Goal: Transaction & Acquisition: Purchase product/service

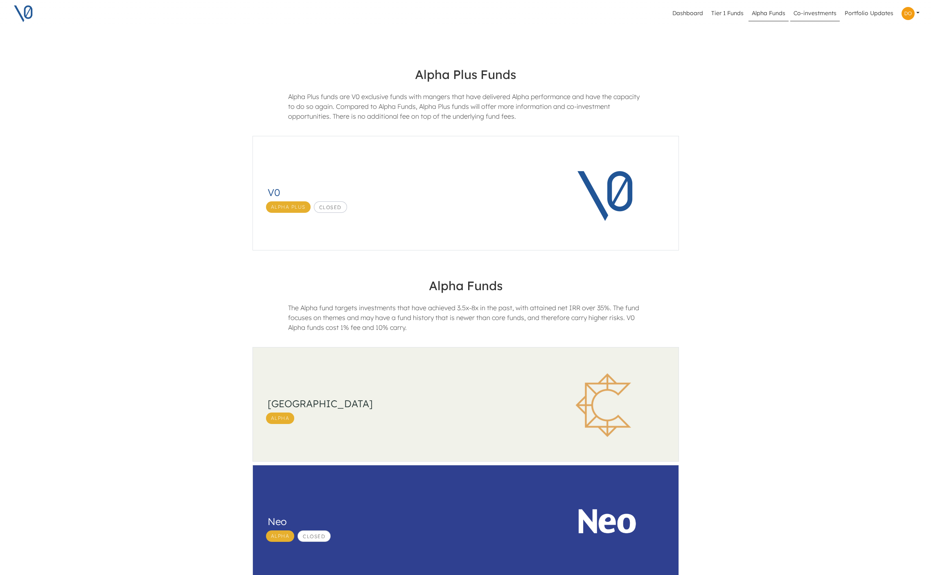
click at [809, 16] on link "Co-investments" at bounding box center [816, 14] width 50 height 16
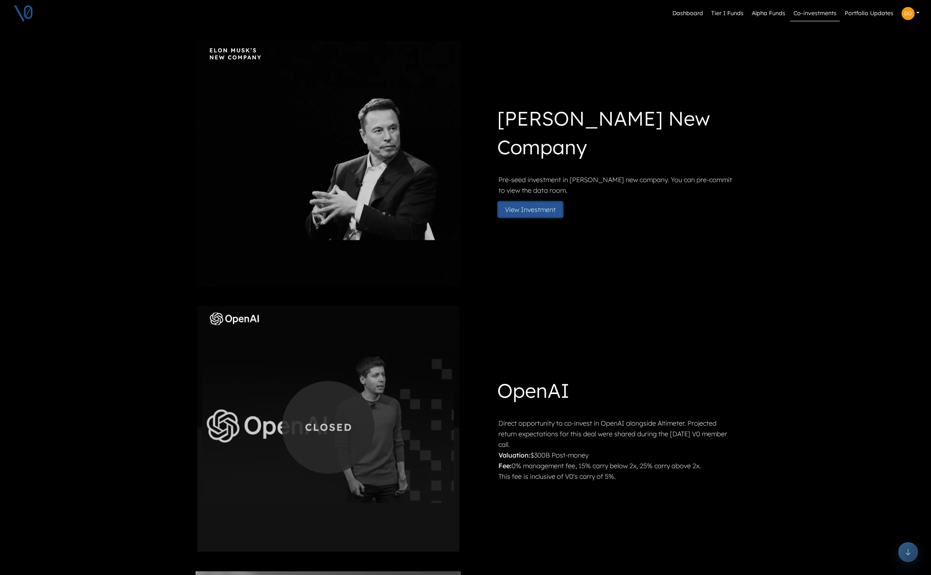
click at [530, 215] on button "View Investment" at bounding box center [531, 209] width 64 height 15
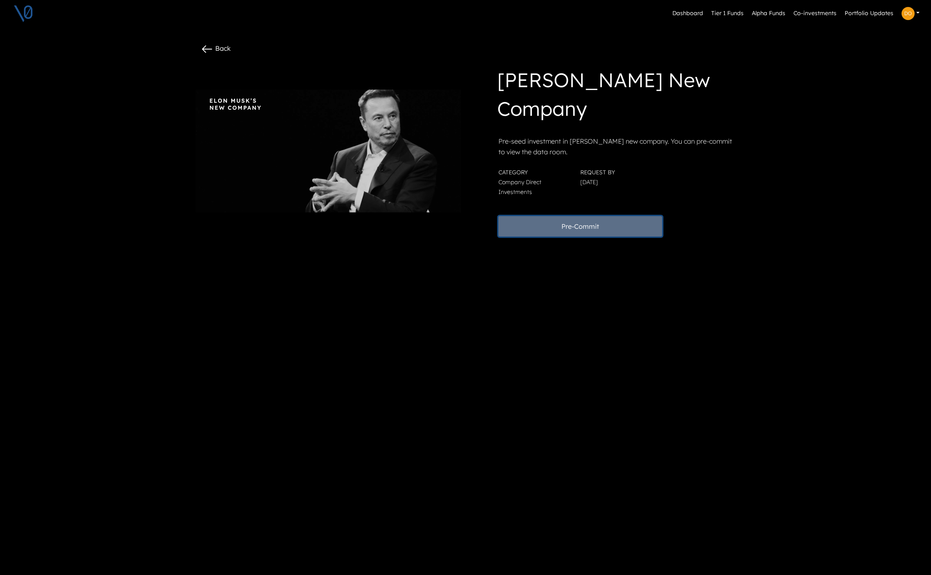
click at [582, 226] on button "Pre-Commit" at bounding box center [581, 226] width 164 height 20
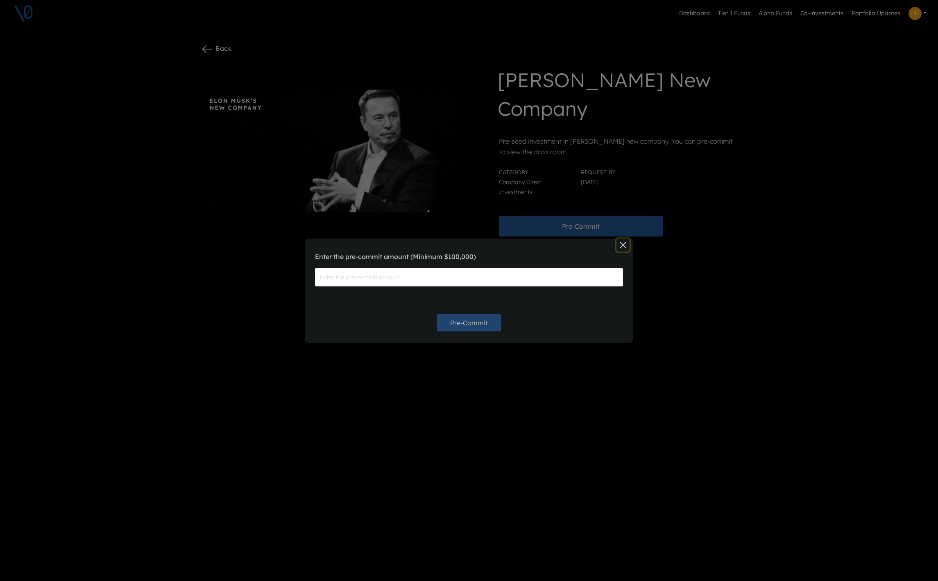
click at [622, 246] on button "Close" at bounding box center [622, 245] width 13 height 13
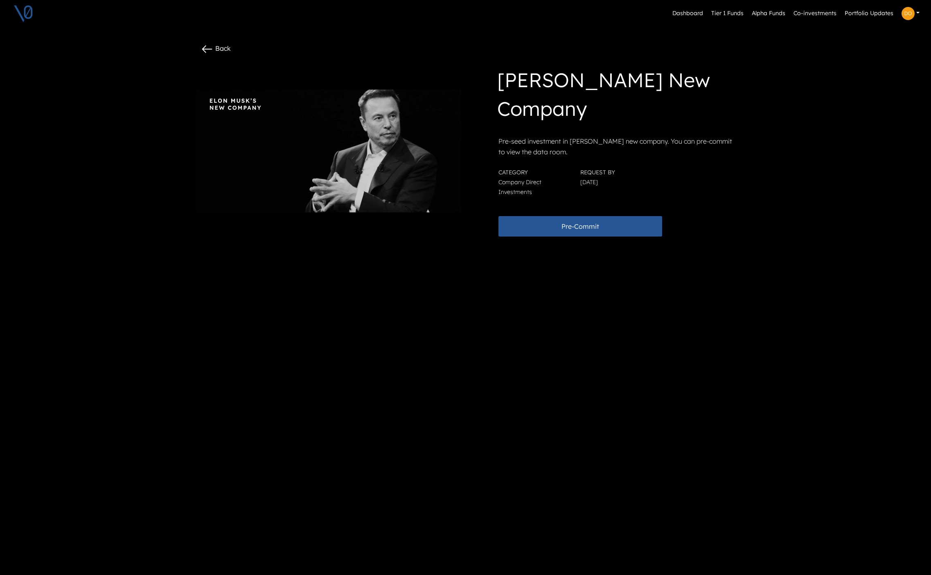
drag, startPoint x: 504, startPoint y: 79, endPoint x: 644, endPoint y: 183, distance: 174.2
click at [644, 183] on div "[PERSON_NAME] New Company Pre-seed investment in [PERSON_NAME] new company. You…" at bounding box center [603, 151] width 262 height 171
click at [551, 190] on div "Category Company Direct Investments" at bounding box center [535, 181] width 82 height 29
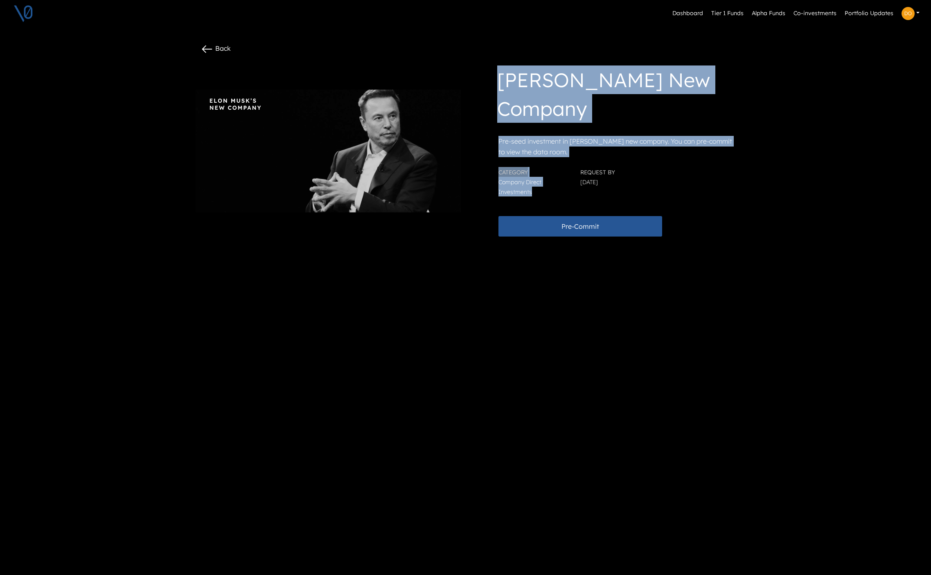
drag, startPoint x: 541, startPoint y: 192, endPoint x: 503, endPoint y: 81, distance: 117.3
click at [503, 81] on div "[PERSON_NAME] New Company Pre-seed investment in [PERSON_NAME] new company. You…" at bounding box center [603, 151] width 262 height 171
click at [503, 81] on h1 "[PERSON_NAME] New Company" at bounding box center [615, 96] width 237 height 61
drag, startPoint x: 503, startPoint y: 79, endPoint x: 578, endPoint y: 193, distance: 136.9
click at [578, 193] on div "[PERSON_NAME] New Company Pre-seed investment in [PERSON_NAME] new company. You…" at bounding box center [603, 151] width 262 height 171
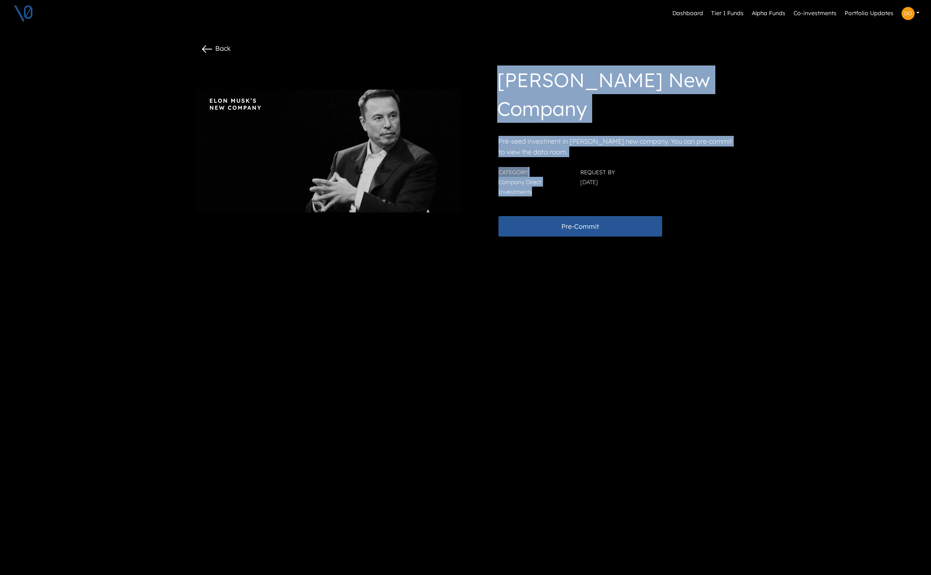
click at [576, 193] on div "Category Company Direct Investments" at bounding box center [535, 181] width 82 height 29
drag, startPoint x: 542, startPoint y: 183, endPoint x: 493, endPoint y: 76, distance: 117.1
click at [493, 76] on div "[PERSON_NAME] New Company Pre-seed investment in [PERSON_NAME] new company. You…" at bounding box center [603, 151] width 262 height 171
click at [500, 77] on div "[PERSON_NAME] New Company Pre-seed investment in [PERSON_NAME] new company. You…" at bounding box center [603, 151] width 262 height 171
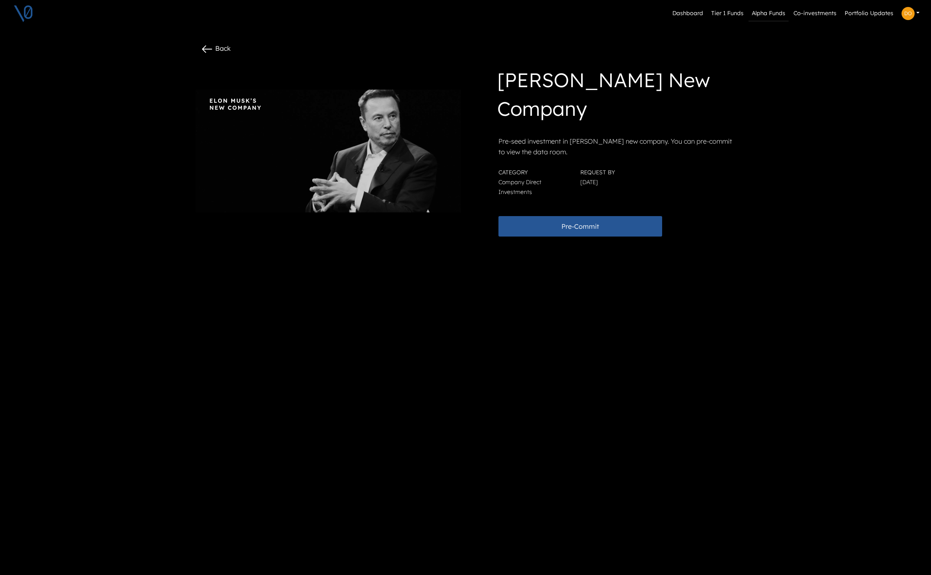
click at [761, 14] on link "Alpha Funds" at bounding box center [769, 14] width 40 height 16
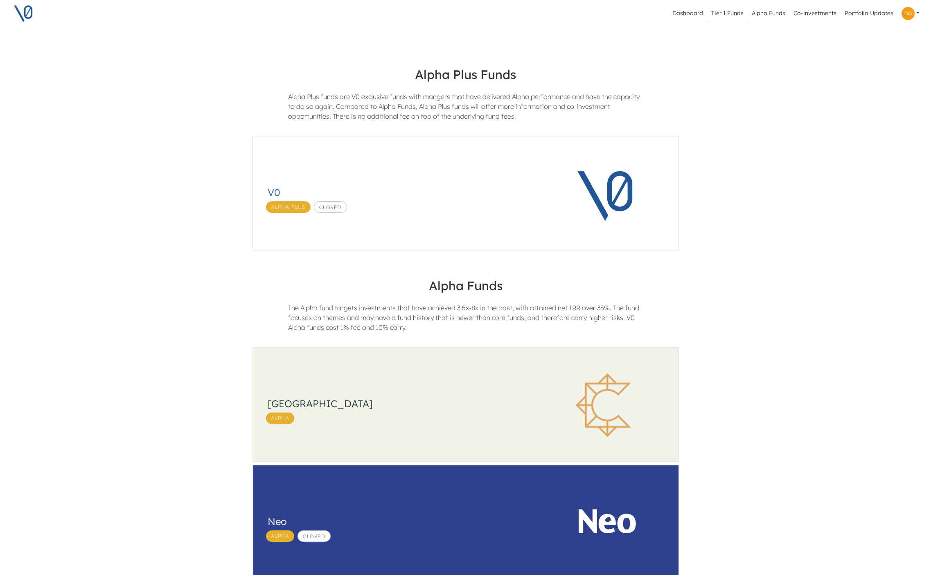
click at [729, 12] on link "Tier 1 Funds" at bounding box center [727, 14] width 39 height 16
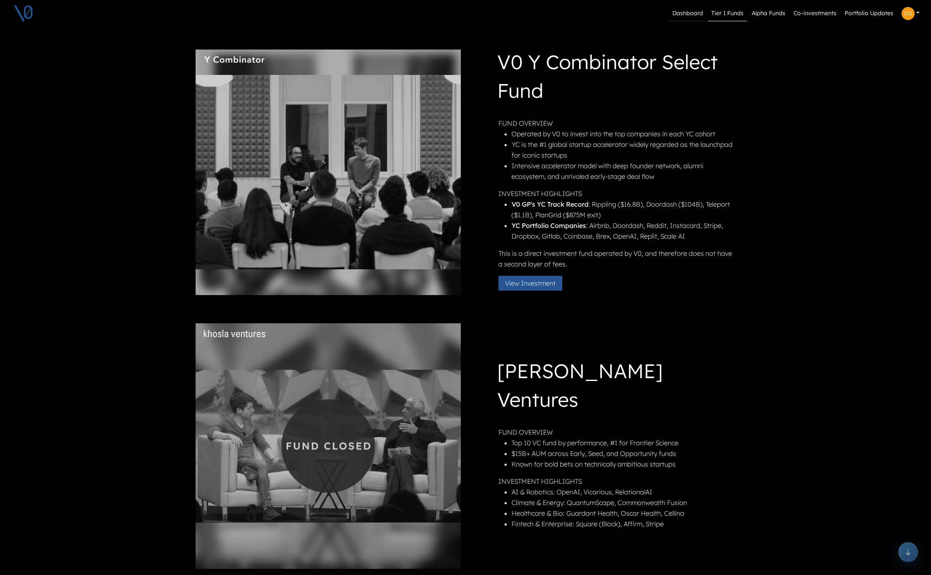
click at [689, 12] on link "Dashboard" at bounding box center [687, 14] width 37 height 16
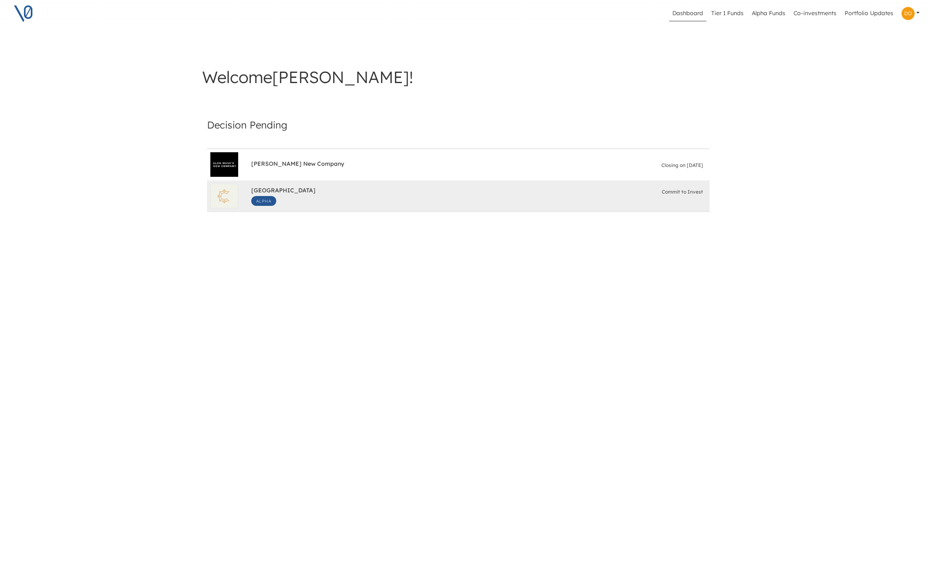
click at [322, 197] on div "South Park Commons Alpha Commit to Invest" at bounding box center [478, 196] width 455 height 26
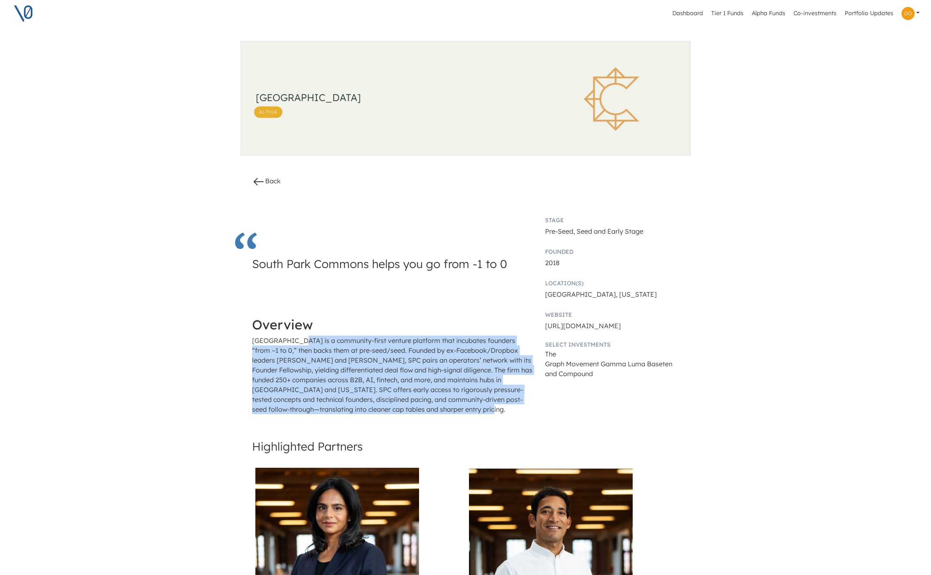
drag, startPoint x: 298, startPoint y: 342, endPoint x: 458, endPoint y: 409, distance: 173.4
click at [458, 409] on p "[GEOGRAPHIC_DATA] is a community-first venture platform that incubates founders…" at bounding box center [393, 375] width 282 height 79
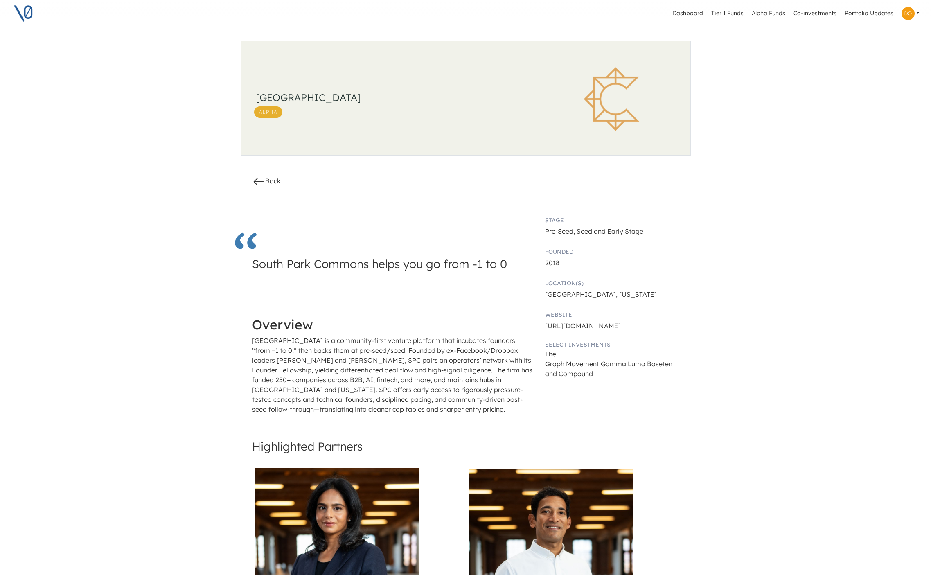
drag, startPoint x: 458, startPoint y: 409, endPoint x: 462, endPoint y: 408, distance: 4.3
click at [458, 409] on p "[GEOGRAPHIC_DATA] is a community-first venture platform that incubates founders…" at bounding box center [393, 375] width 282 height 79
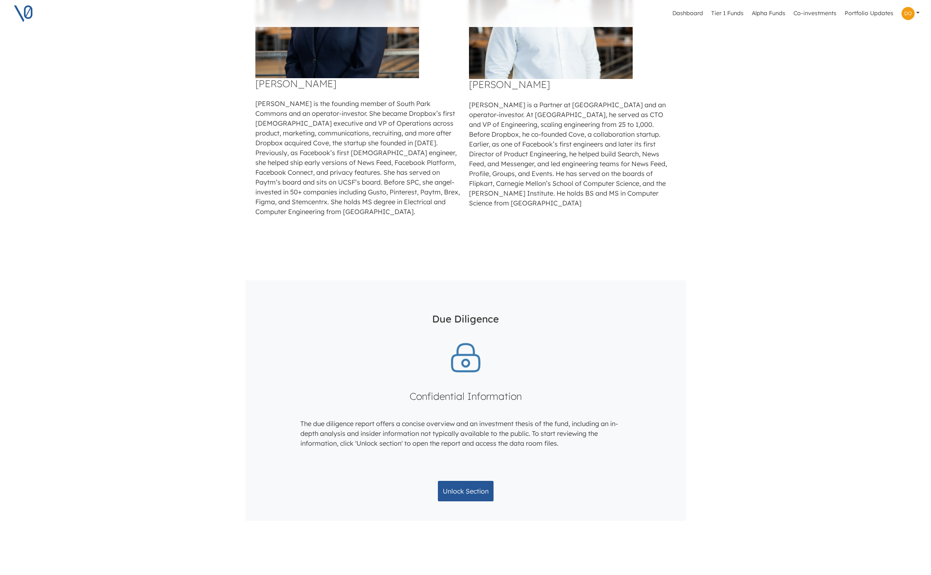
scroll to position [599, 0]
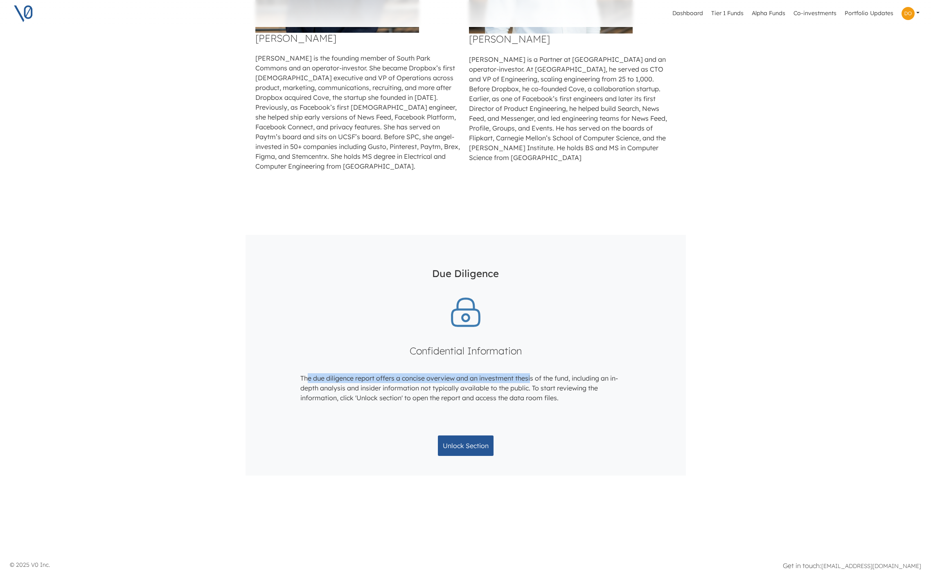
drag, startPoint x: 344, startPoint y: 377, endPoint x: 535, endPoint y: 379, distance: 190.8
click at [535, 379] on div "The due diligence report offers a concise overview and an investment thesis of …" at bounding box center [466, 387] width 330 height 29
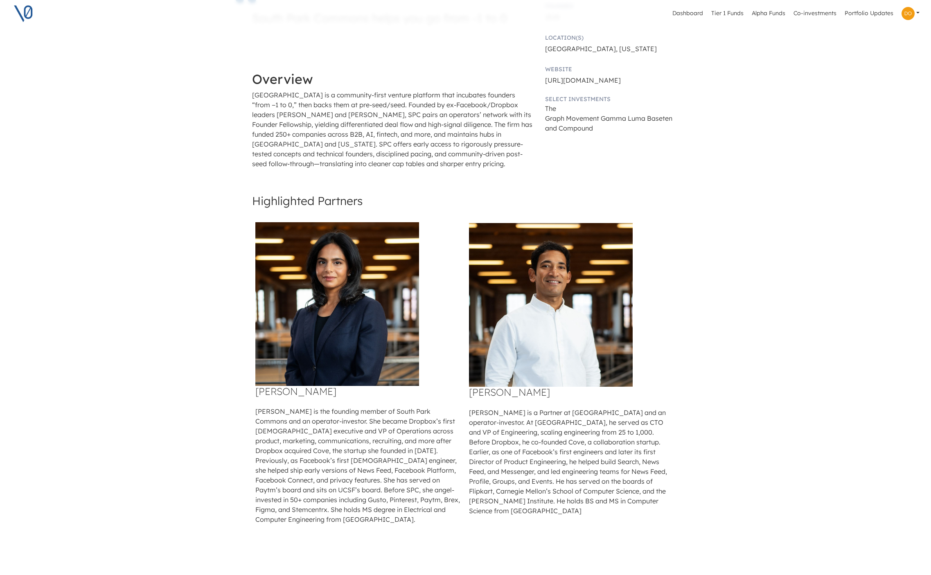
scroll to position [0, 0]
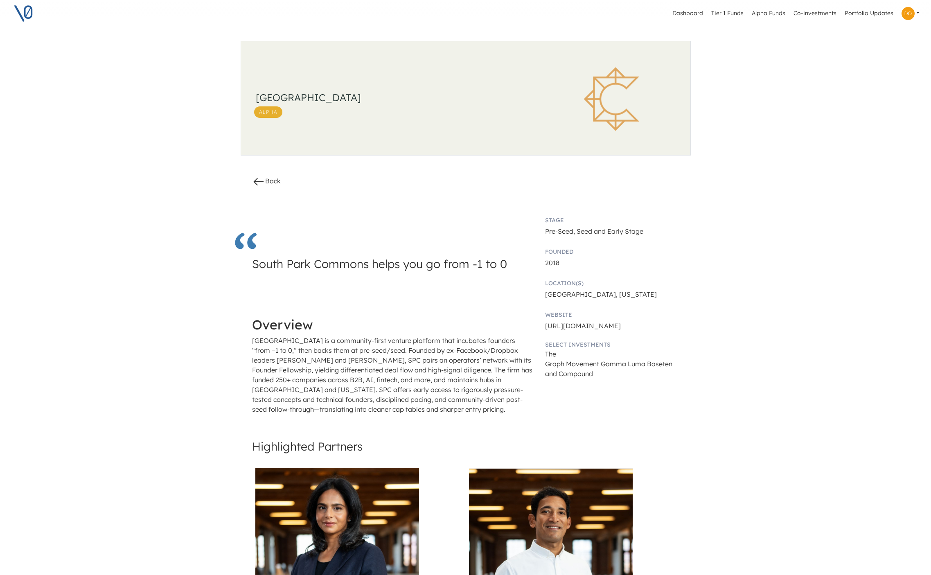
click at [765, 12] on link "Alpha Funds" at bounding box center [769, 14] width 40 height 16
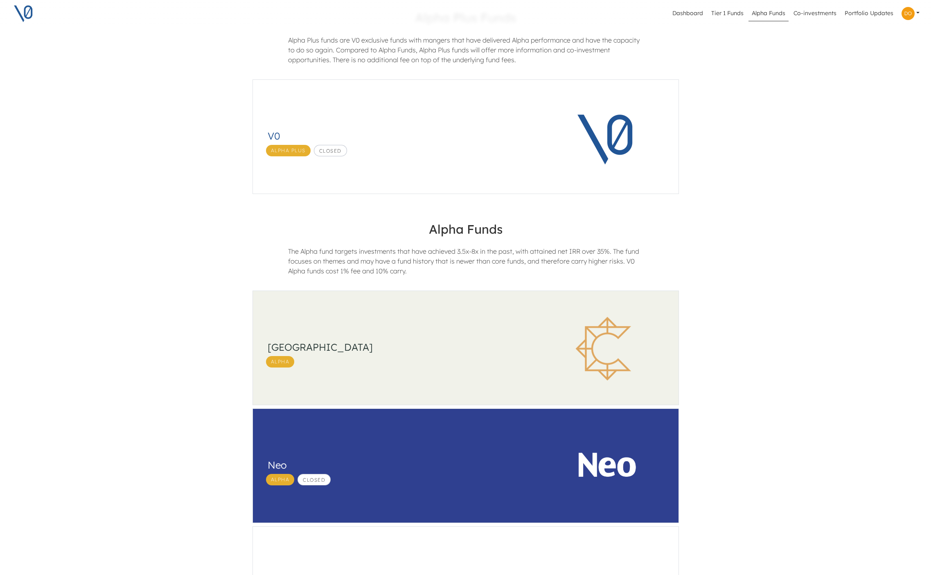
scroll to position [56, 0]
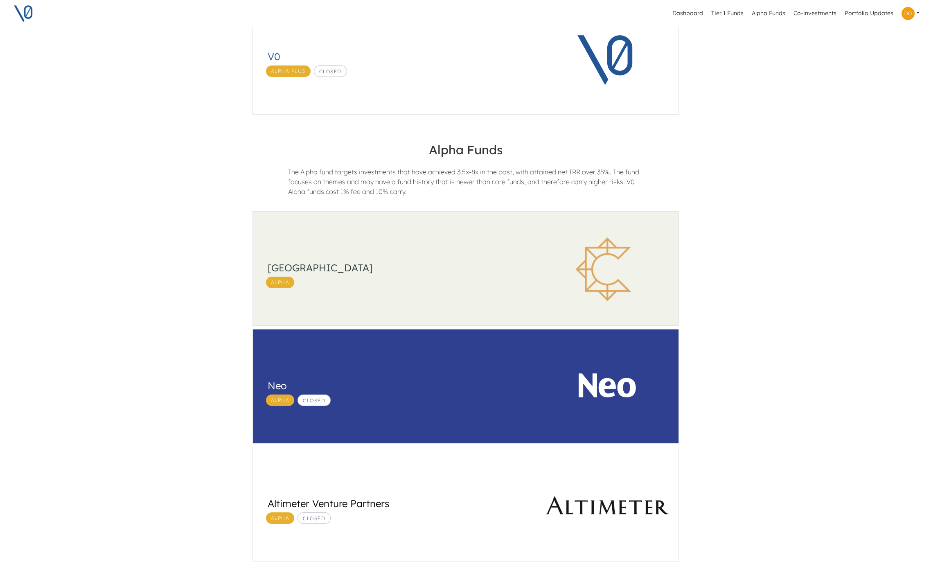
click at [725, 12] on link "Tier 1 Funds" at bounding box center [727, 14] width 39 height 16
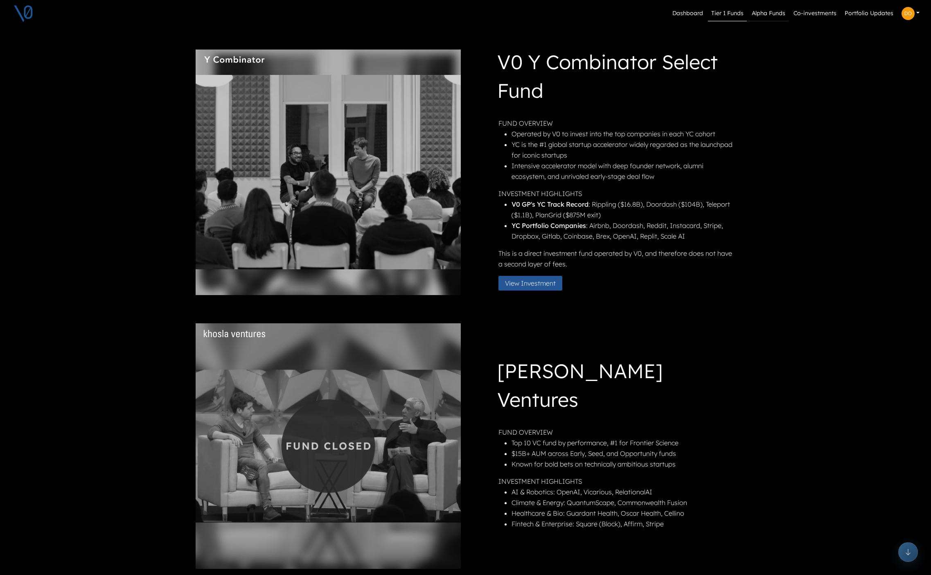
click at [768, 17] on link "Alpha Funds" at bounding box center [769, 14] width 40 height 16
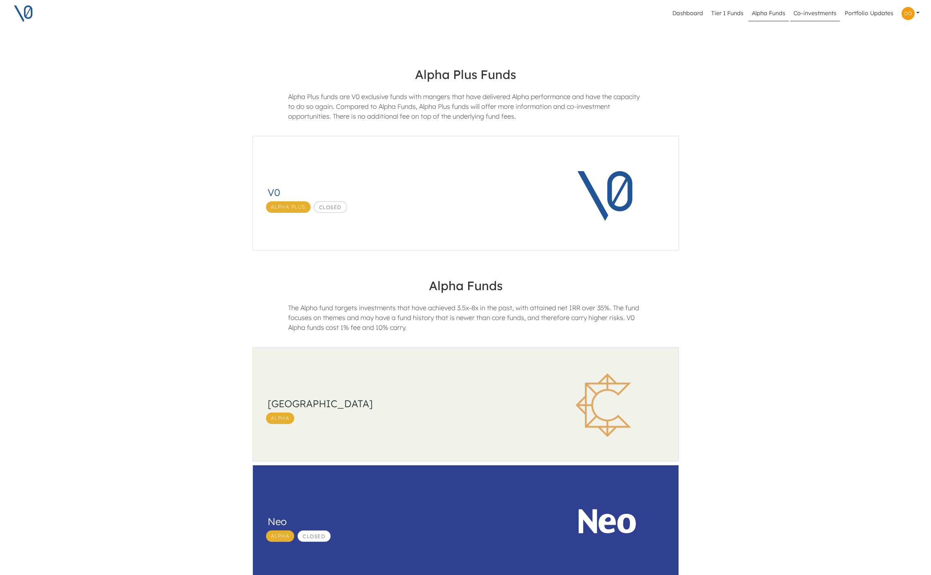
click at [807, 14] on link "Co-investments" at bounding box center [816, 14] width 50 height 16
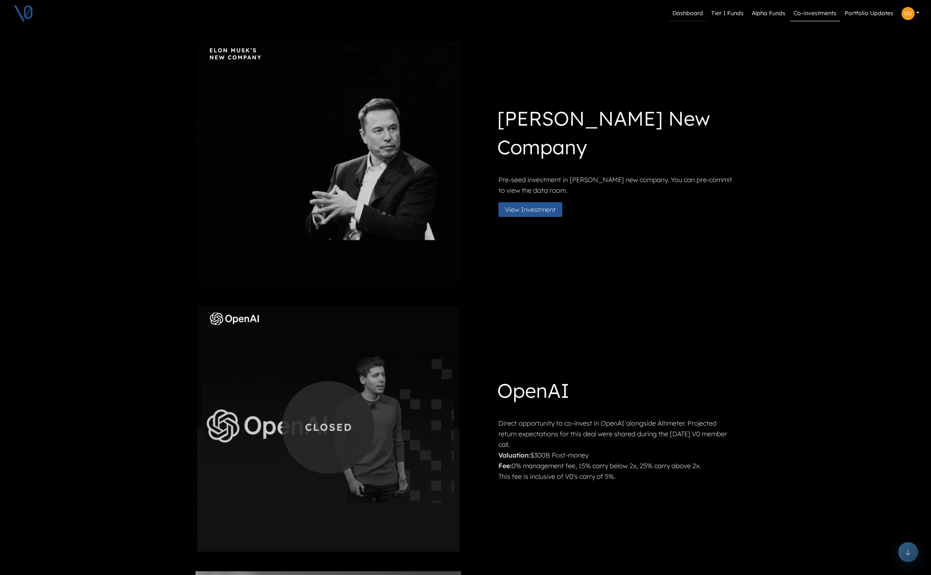
click at [695, 13] on link "Dashboard" at bounding box center [687, 14] width 37 height 16
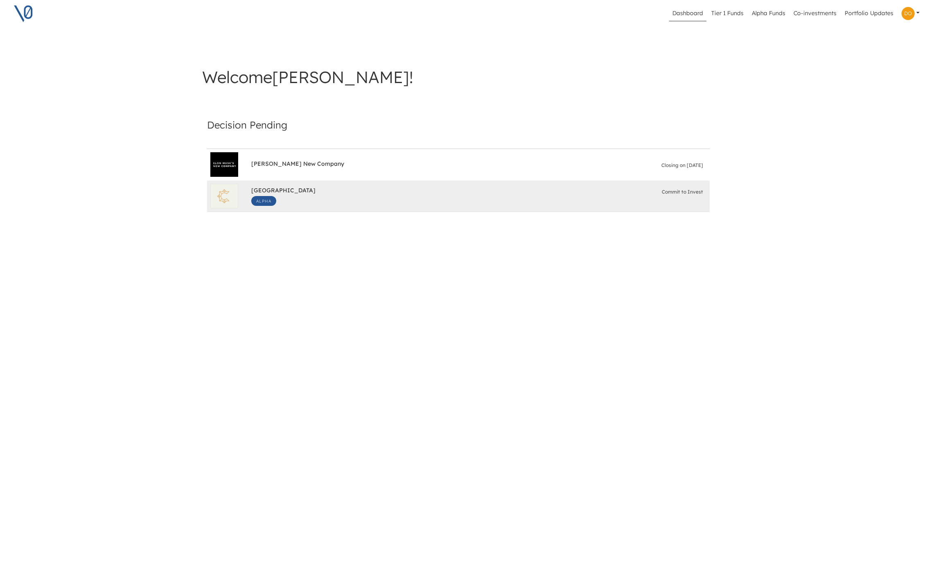
click at [302, 190] on span "[GEOGRAPHIC_DATA]" at bounding box center [283, 191] width 64 height 9
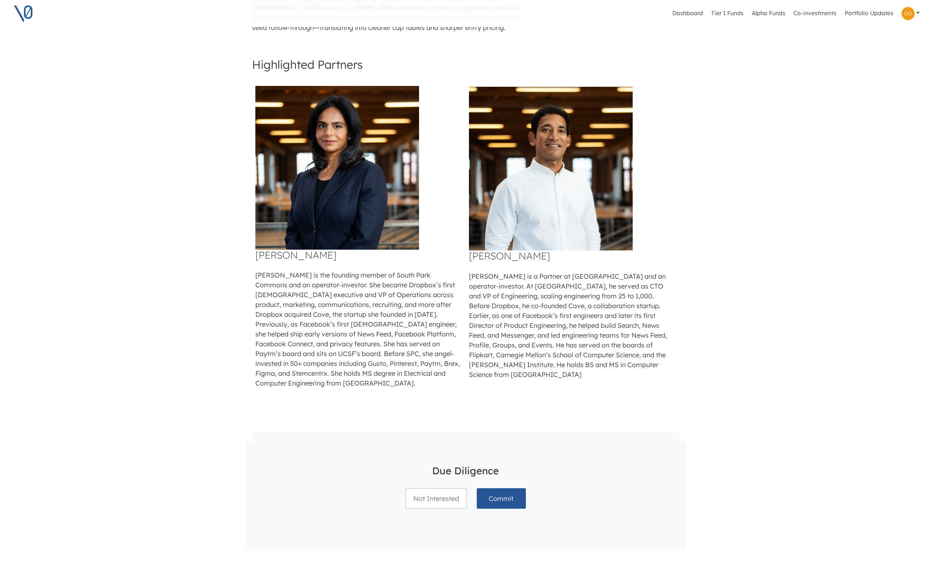
scroll to position [447, 0]
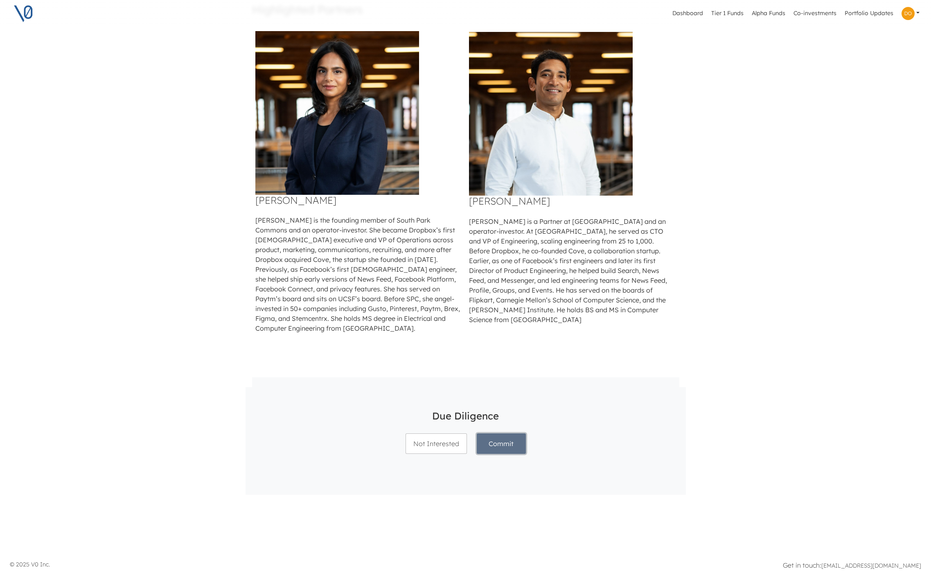
click at [499, 447] on button "Commit" at bounding box center [501, 444] width 49 height 20
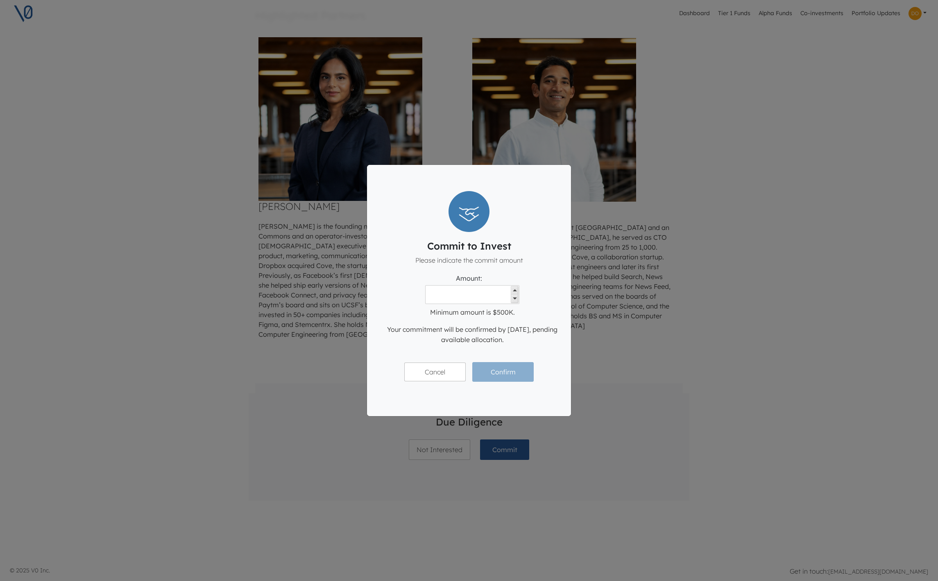
drag, startPoint x: 386, startPoint y: 330, endPoint x: 537, endPoint y: 343, distance: 150.9
click at [537, 343] on p "Your commitment will be confirmed by [DATE], pending available allocation." at bounding box center [472, 335] width 177 height 21
click at [641, 300] on div "Commit to Invest Please indicate the commit amount Amount: Minimum amount is $5…" at bounding box center [469, 290] width 938 height 581
click at [640, 297] on div "Commit to Invest Please indicate the commit amount Amount: Minimum amount is $5…" at bounding box center [469, 290] width 938 height 581
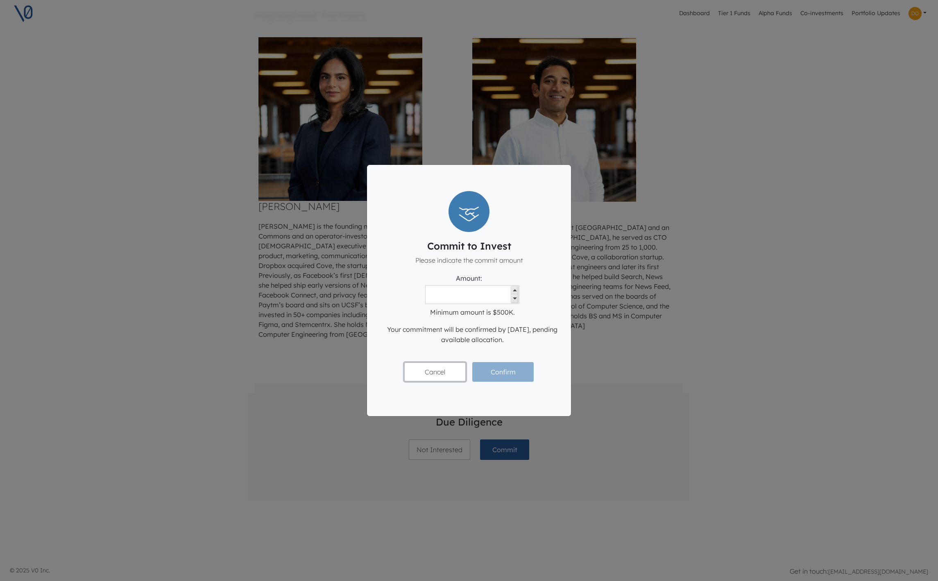
click at [436, 378] on button "Cancel" at bounding box center [434, 372] width 61 height 19
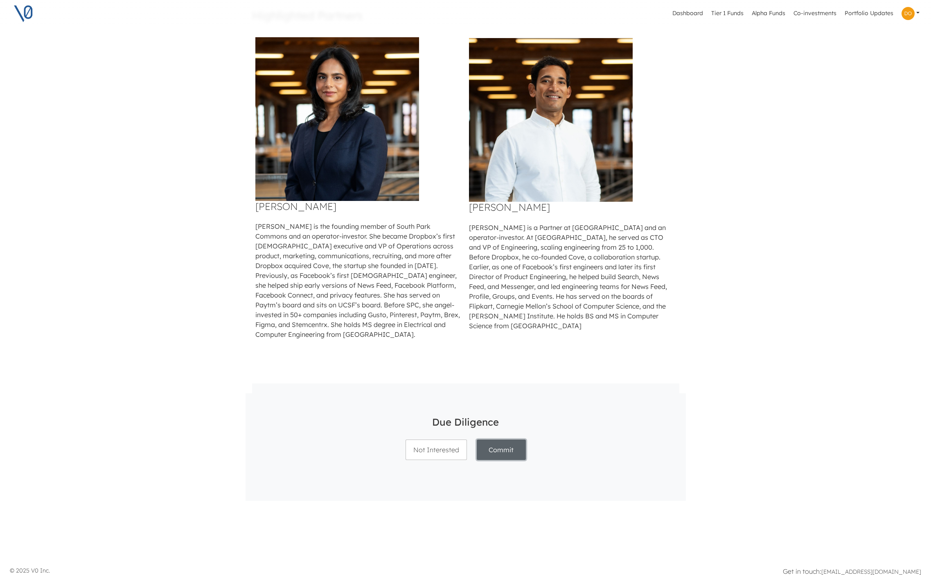
scroll to position [0, 0]
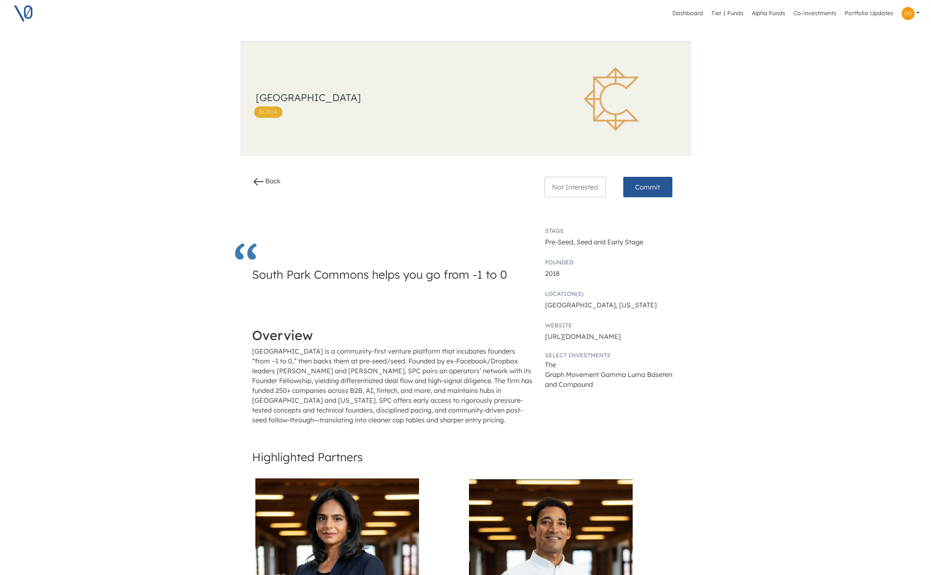
click at [301, 95] on h3 "[GEOGRAPHIC_DATA]" at bounding box center [395, 98] width 278 height 12
click at [129, 389] on div "Dashboard Tier 1 Funds Alpha Funds Co-investments Portfolio Updates Profile Pri…" at bounding box center [465, 501] width 931 height 1003
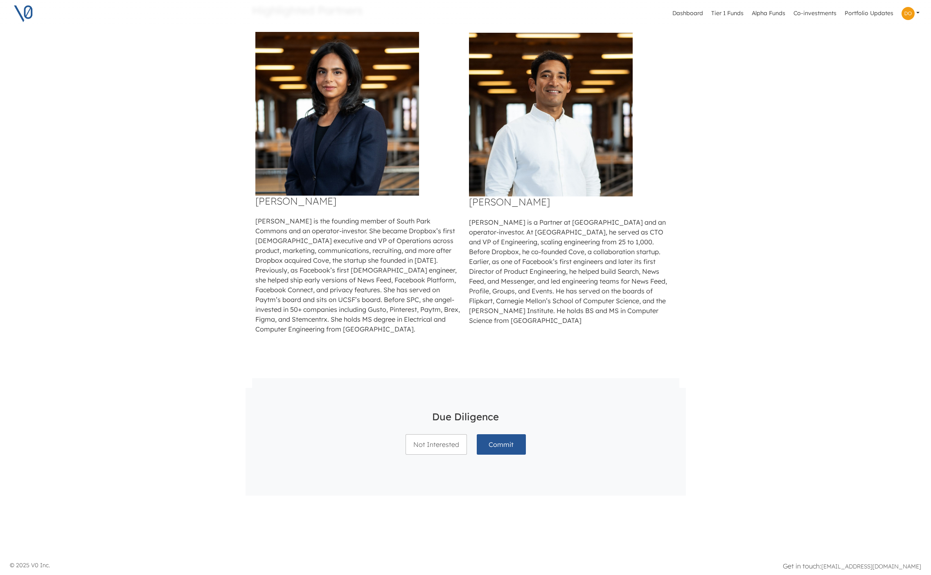
scroll to position [447, 0]
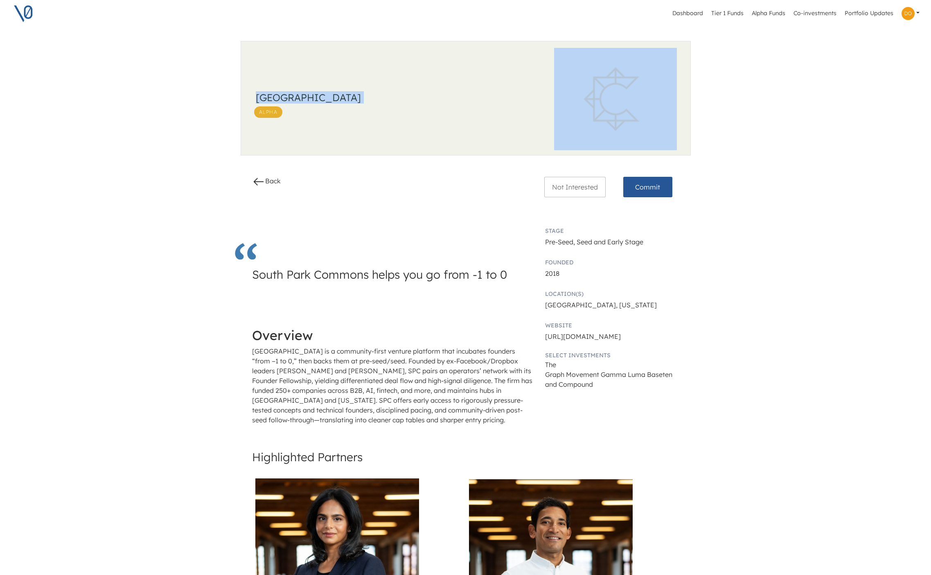
drag, startPoint x: 260, startPoint y: 96, endPoint x: 414, endPoint y: 109, distance: 154.9
click at [414, 109] on div "South Park Commons Alpha" at bounding box center [396, 99] width 280 height 38
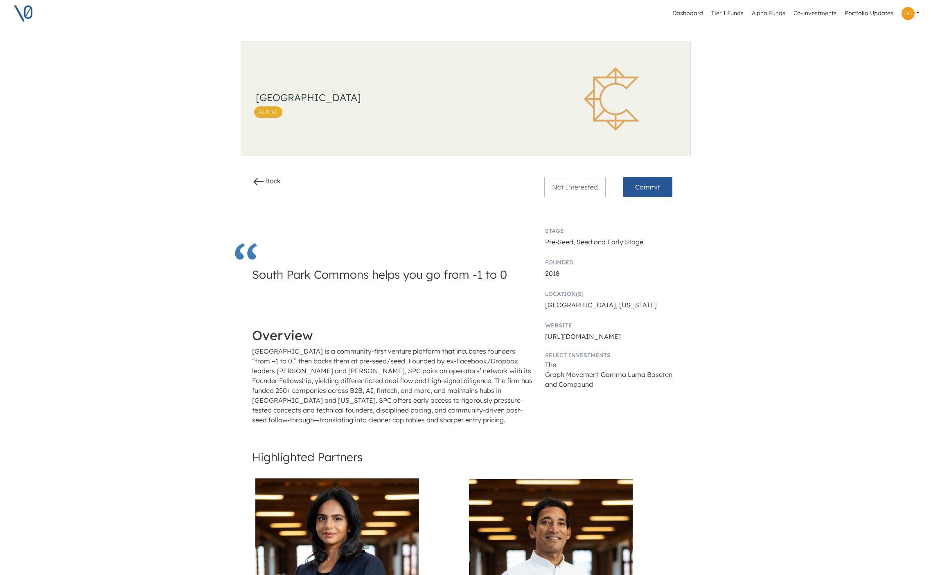
click at [201, 331] on div "Dashboard Tier 1 Funds Alpha Funds Co-investments Portfolio Updates Profile Pri…" at bounding box center [465, 501] width 931 height 1003
click at [736, 11] on link "Tier 1 Funds" at bounding box center [727, 14] width 39 height 16
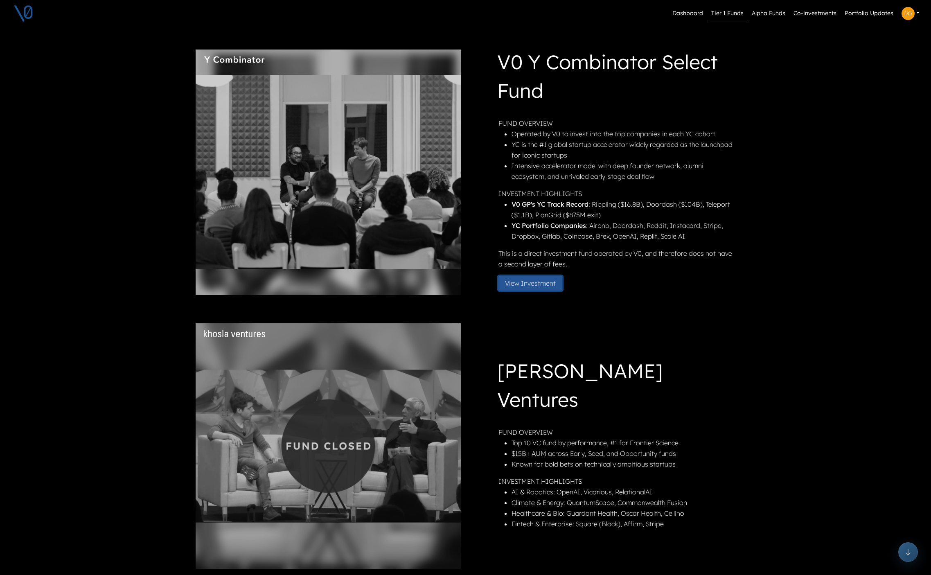
click at [532, 283] on button "View Investment" at bounding box center [531, 283] width 64 height 15
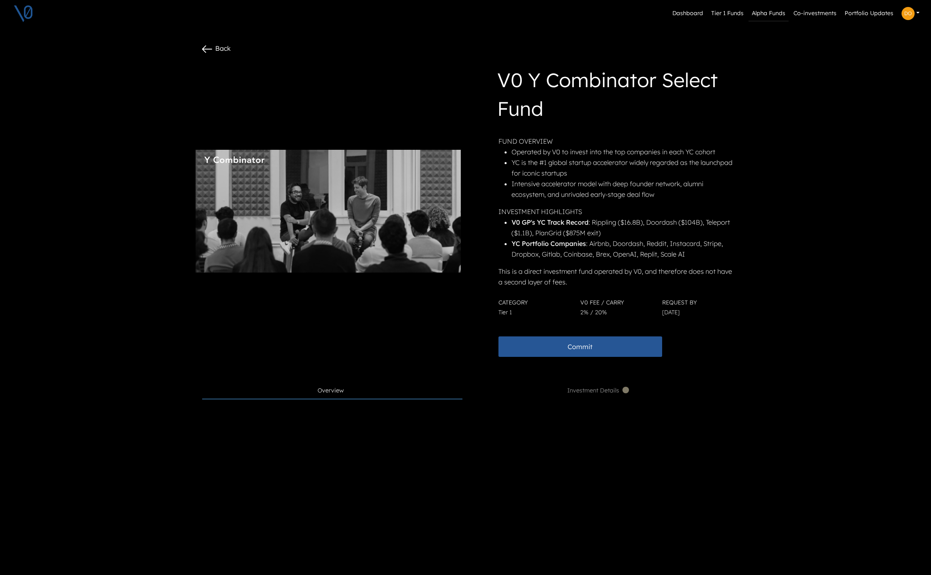
click at [773, 17] on link "Alpha Funds" at bounding box center [769, 14] width 40 height 16
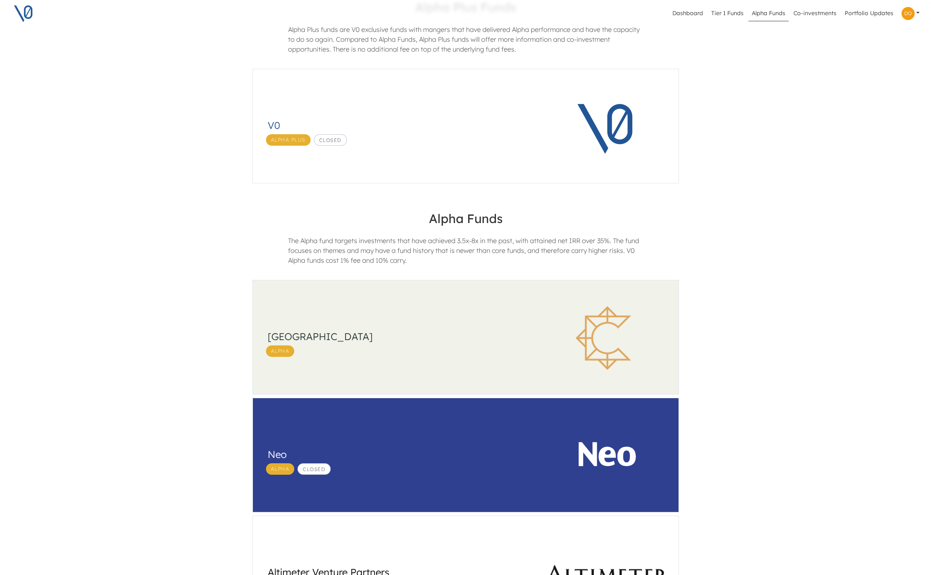
scroll to position [171, 0]
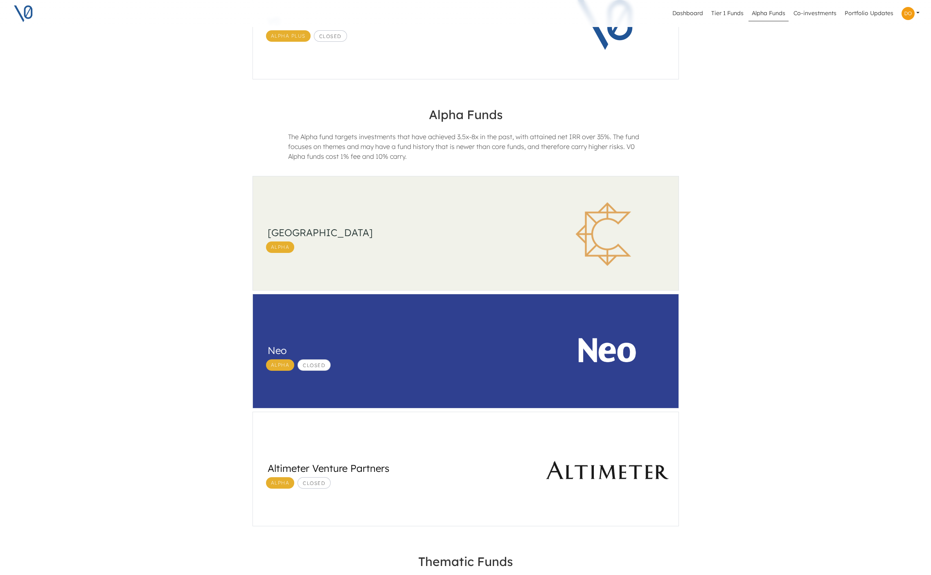
click at [363, 247] on div "Alpha" at bounding box center [399, 247] width 272 height 11
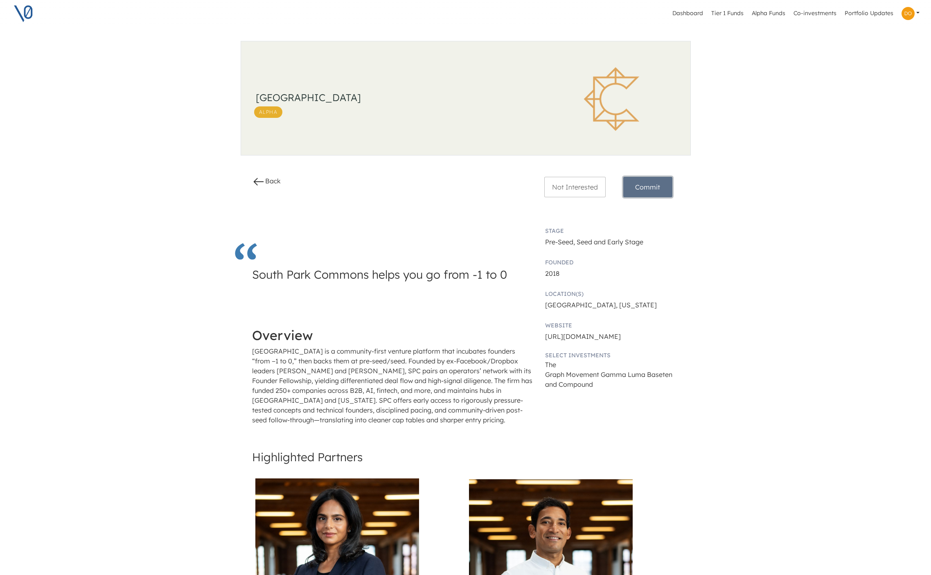
click at [647, 186] on button "Commit" at bounding box center [648, 187] width 49 height 20
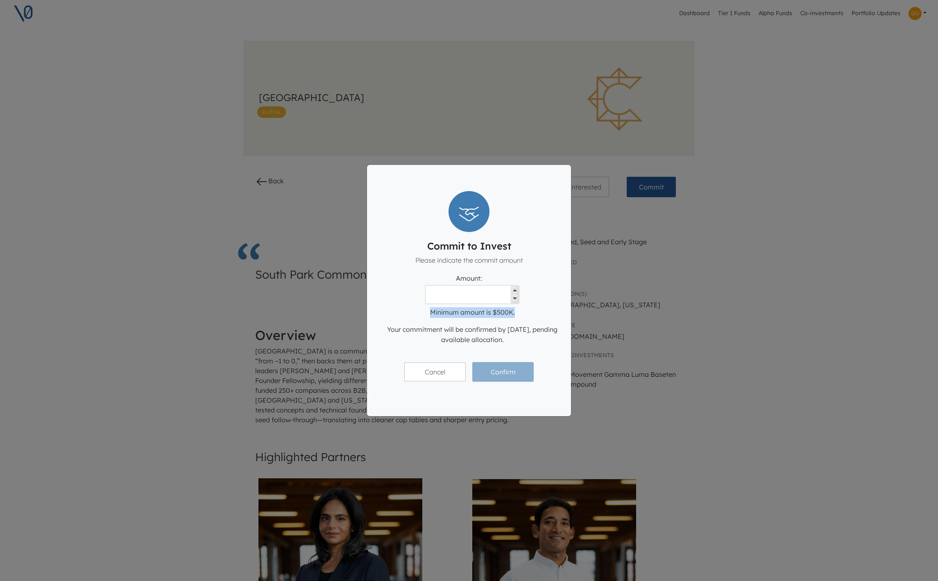
drag, startPoint x: 431, startPoint y: 312, endPoint x: 519, endPoint y: 312, distance: 88.4
click at [519, 312] on div "Minimum amount is $500K ." at bounding box center [472, 311] width 177 height 14
click at [319, 367] on div "Commit to Invest Please indicate the commit amount Amount: Minimum amount is $5…" at bounding box center [469, 290] width 938 height 581
click at [417, 373] on button "Cancel" at bounding box center [434, 372] width 61 height 19
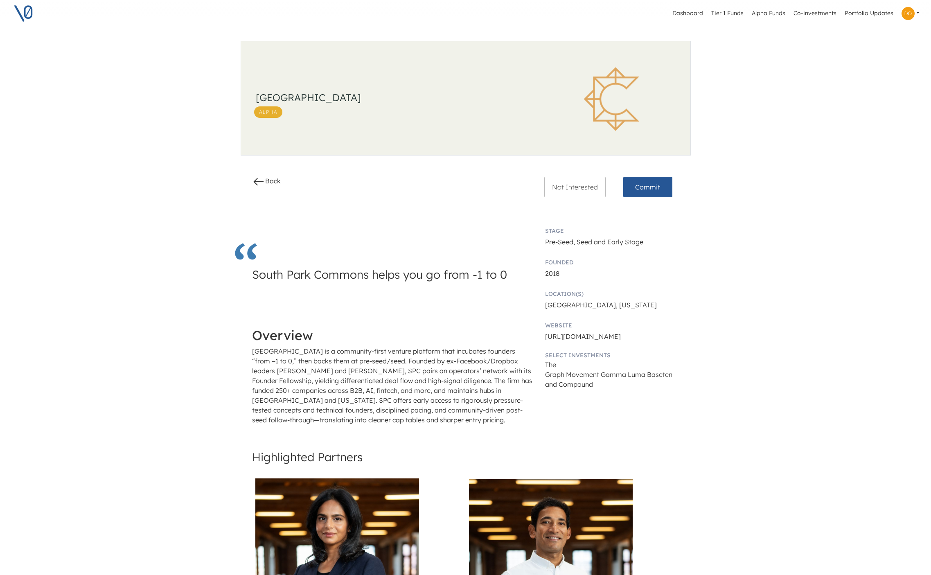
click at [690, 8] on link "Dashboard" at bounding box center [687, 14] width 37 height 16
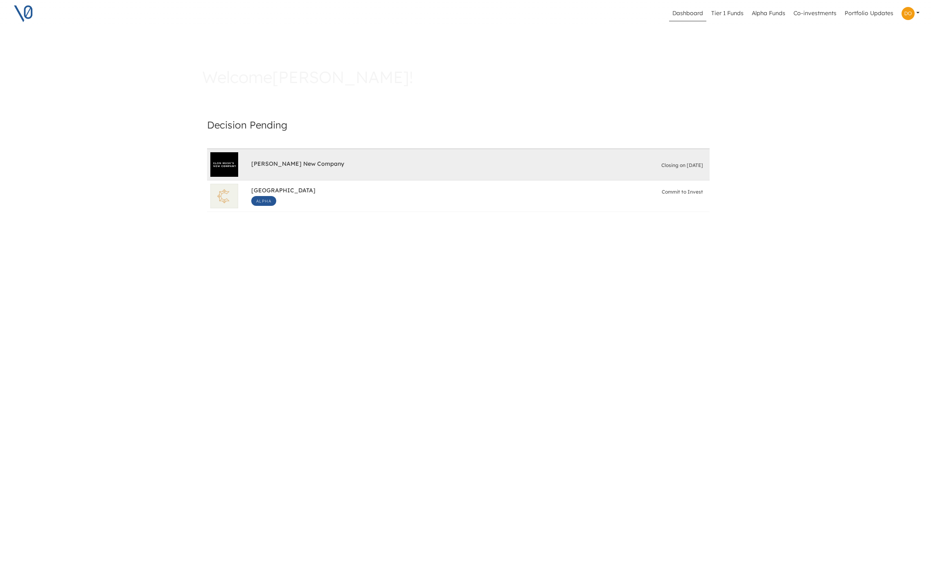
click at [315, 168] on div "[PERSON_NAME] New Company" at bounding box center [297, 165] width 93 height 10
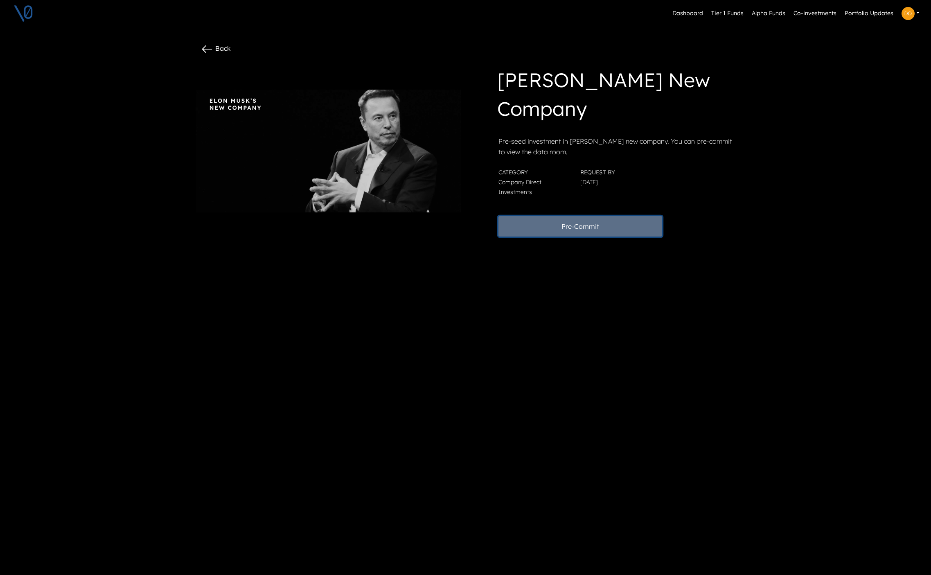
click at [560, 223] on button "Pre-Commit" at bounding box center [581, 226] width 164 height 20
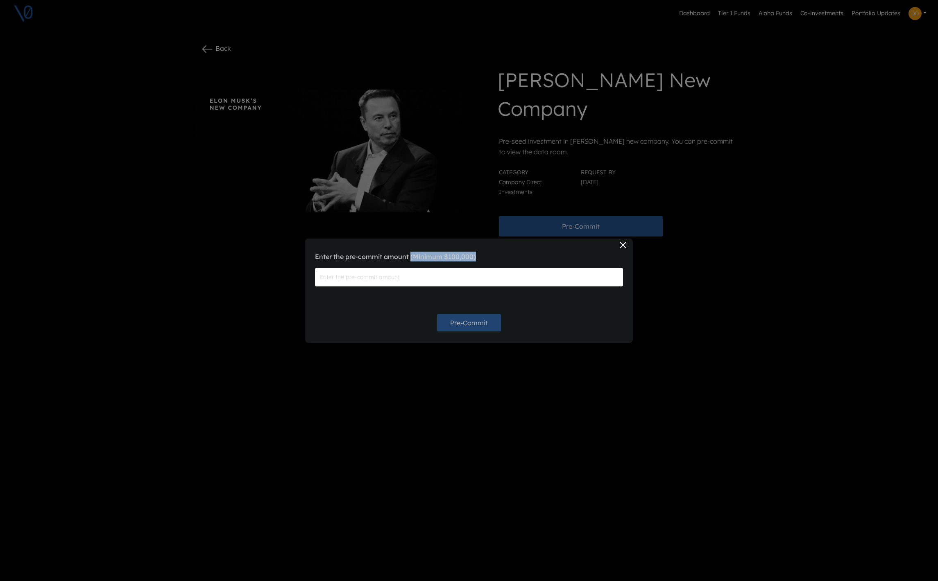
drag, startPoint x: 470, startPoint y: 255, endPoint x: 486, endPoint y: 257, distance: 16.0
click at [486, 257] on label "Enter the pre-commit amount (Minimum $100,000 )" at bounding box center [469, 257] width 308 height 10
click at [622, 243] on button "Close" at bounding box center [622, 245] width 13 height 13
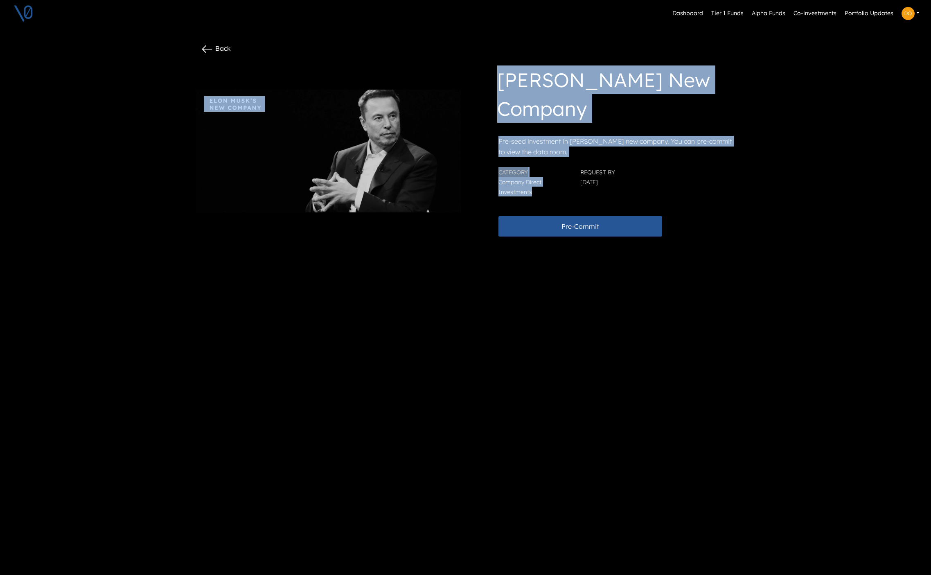
drag, startPoint x: 517, startPoint y: 150, endPoint x: 109, endPoint y: 94, distance: 411.6
click at [240, 61] on div "[PERSON_NAME] New Company Pre-seed investment in [PERSON_NAME] new company. You…" at bounding box center [466, 151] width 550 height 184
click at [92, 97] on div "Dashboard Tier 1 Funds Alpha Funds Co-investments Portfolio Updates Profile Pri…" at bounding box center [465, 287] width 931 height 575
